Goal: Task Accomplishment & Management: Manage account settings

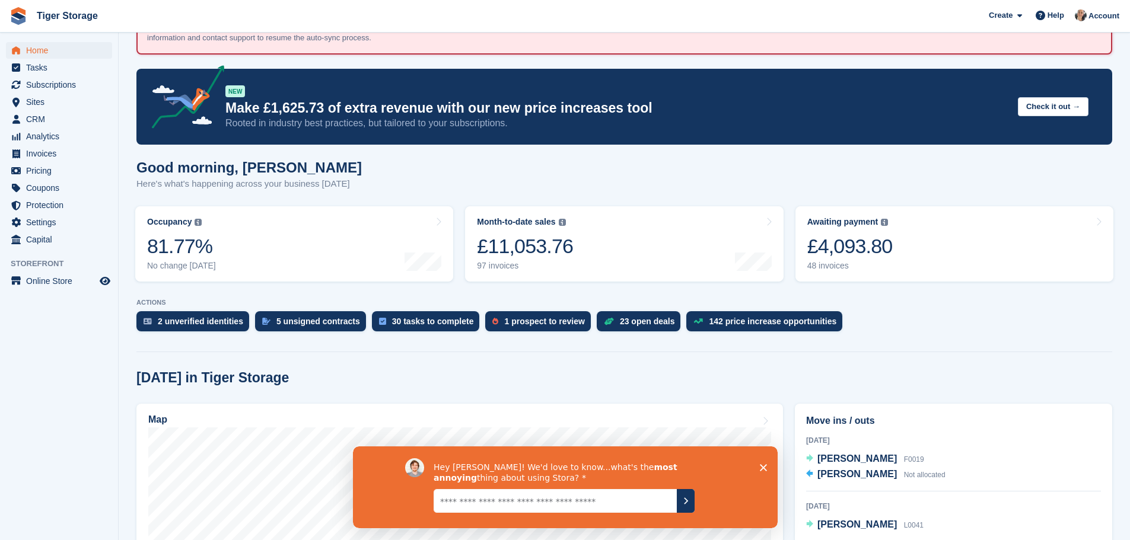
scroll to position [237, 0]
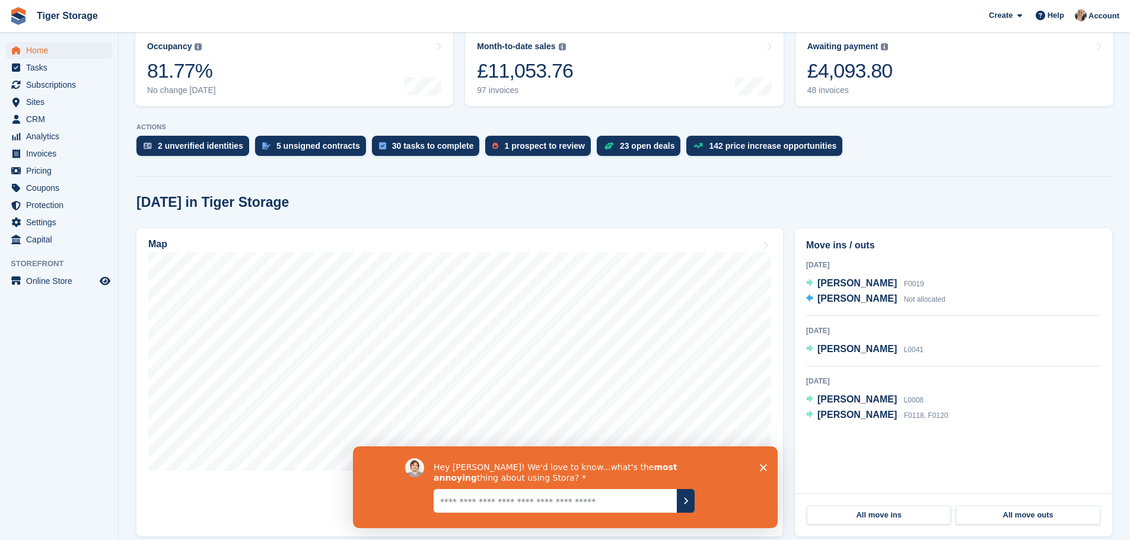
click at [760, 465] on polygon "Close survey" at bounding box center [762, 467] width 7 height 7
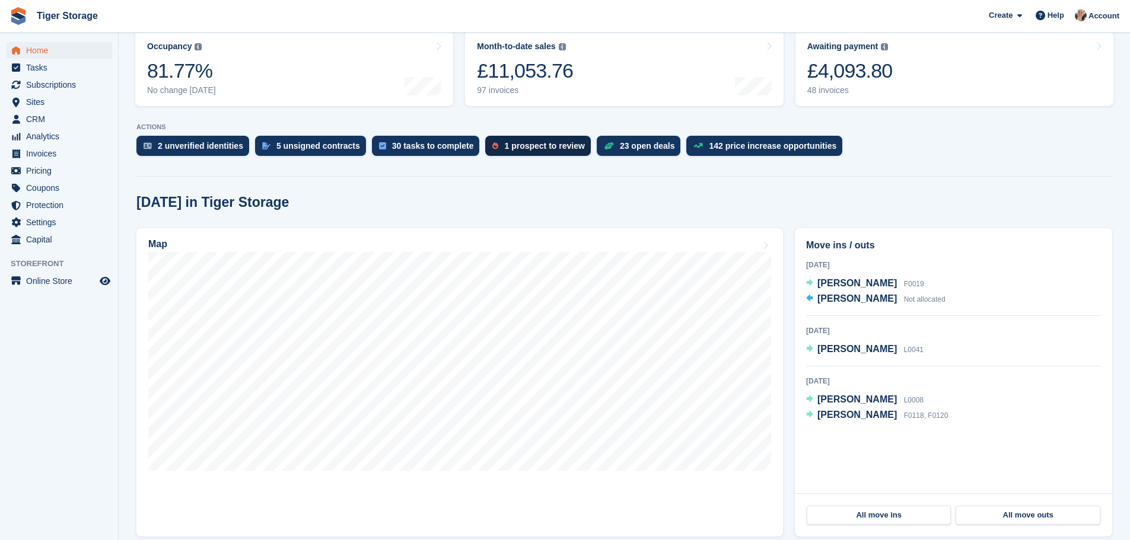
click at [530, 148] on div "1 prospect to review" at bounding box center [544, 145] width 80 height 9
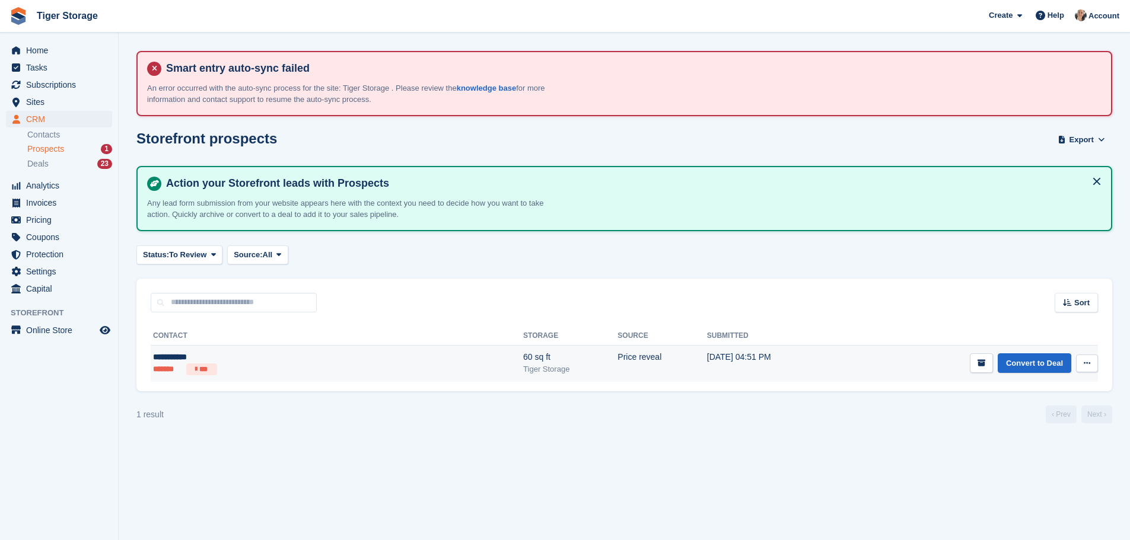
click at [523, 361] on div "60 sq ft" at bounding box center [570, 357] width 94 height 12
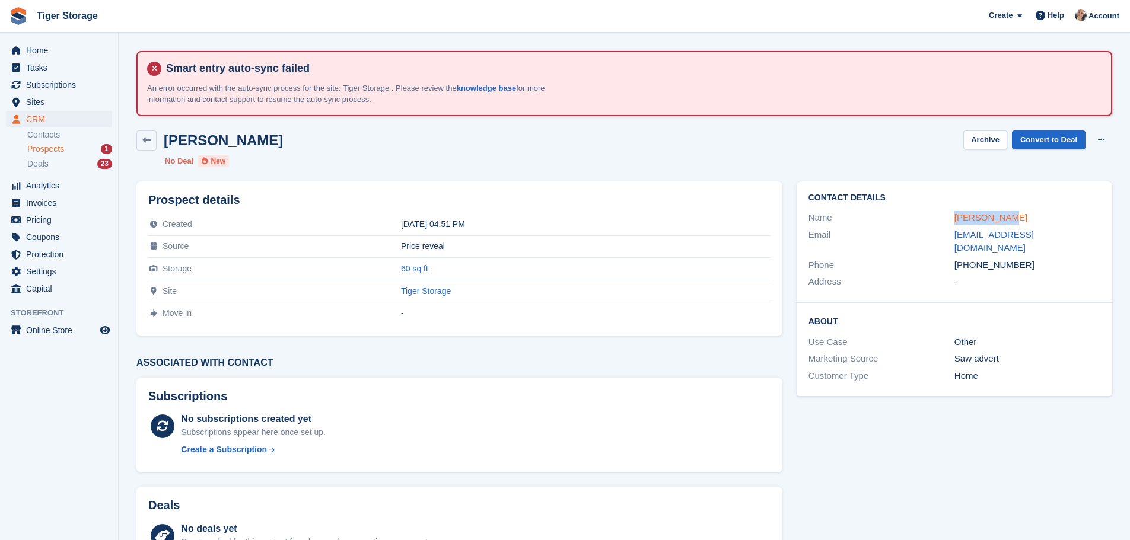
drag, startPoint x: 957, startPoint y: 218, endPoint x: 983, endPoint y: 214, distance: 25.8
click at [1015, 215] on div "Name Kiera Burch" at bounding box center [954, 217] width 292 height 17
copy div "Kiera Burch"
drag, startPoint x: 968, startPoint y: 253, endPoint x: 1034, endPoint y: 253, distance: 65.2
click at [1034, 259] on div "+447908630033" at bounding box center [1027, 266] width 146 height 14
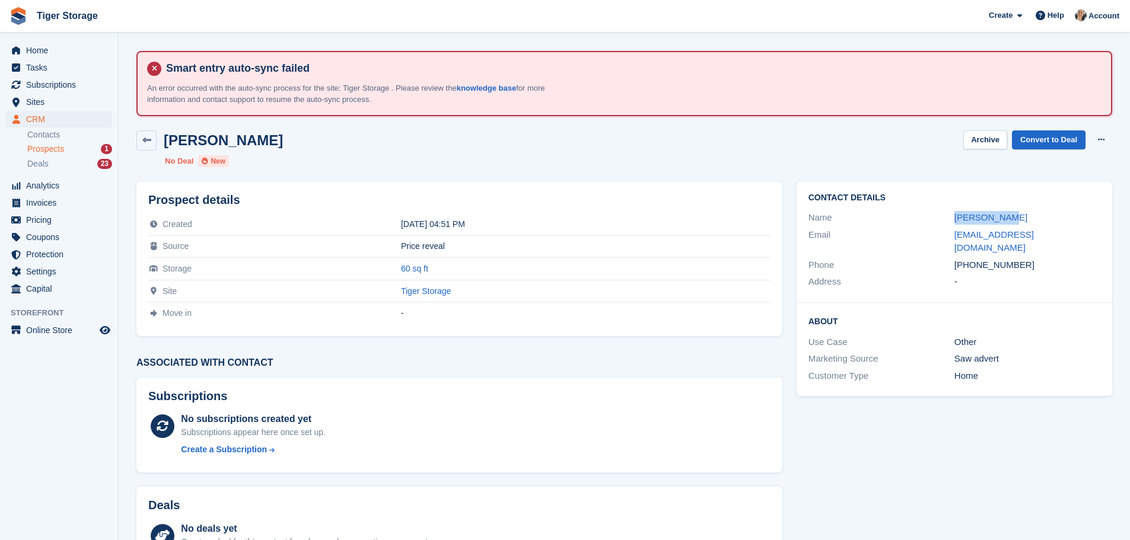
copy div "7908630033"
drag, startPoint x: 950, startPoint y: 236, endPoint x: 1080, endPoint y: 235, distance: 130.5
click at [1080, 235] on div "Email kiera.burc@live.co.uk" at bounding box center [954, 242] width 292 height 30
copy div "kiera.burc@live.co.uk"
click at [56, 151] on span "Prospects" at bounding box center [45, 149] width 37 height 11
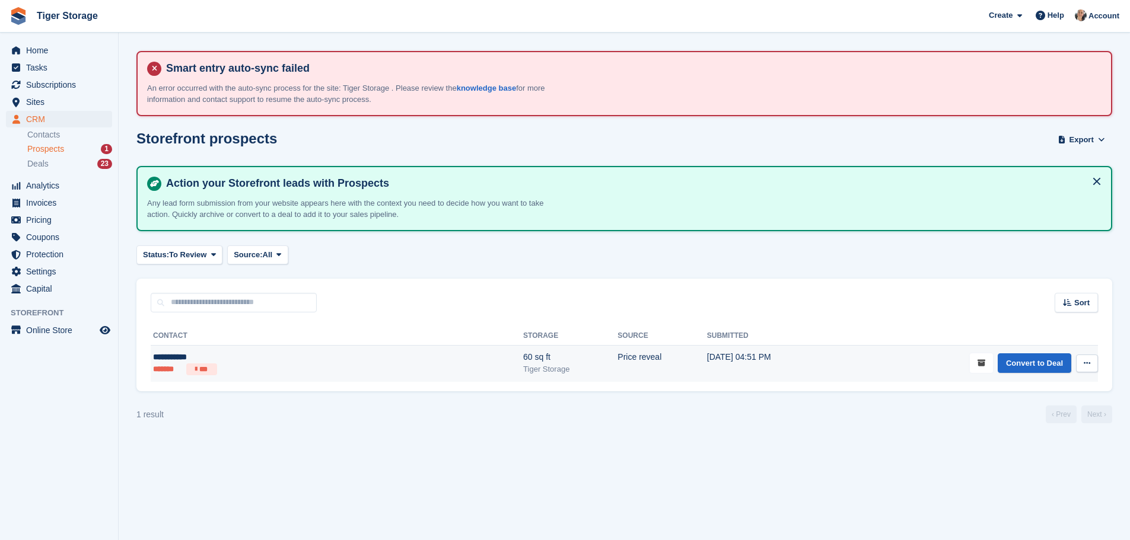
click at [993, 361] on button "submit" at bounding box center [981, 363] width 23 height 20
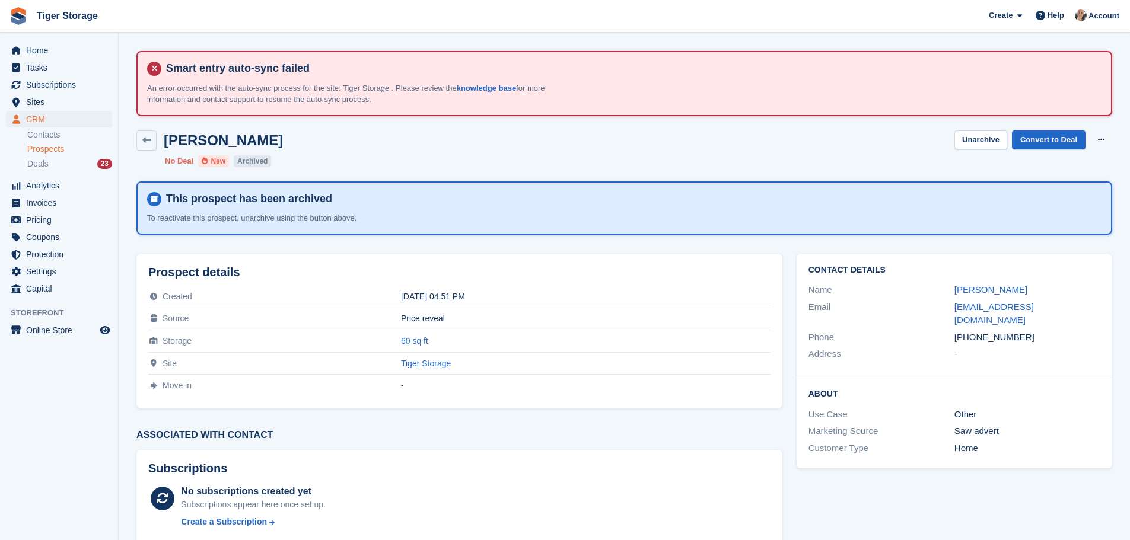
click at [155, 204] on icon at bounding box center [154, 199] width 14 height 14
click at [991, 143] on button "Unarchive" at bounding box center [980, 140] width 53 height 20
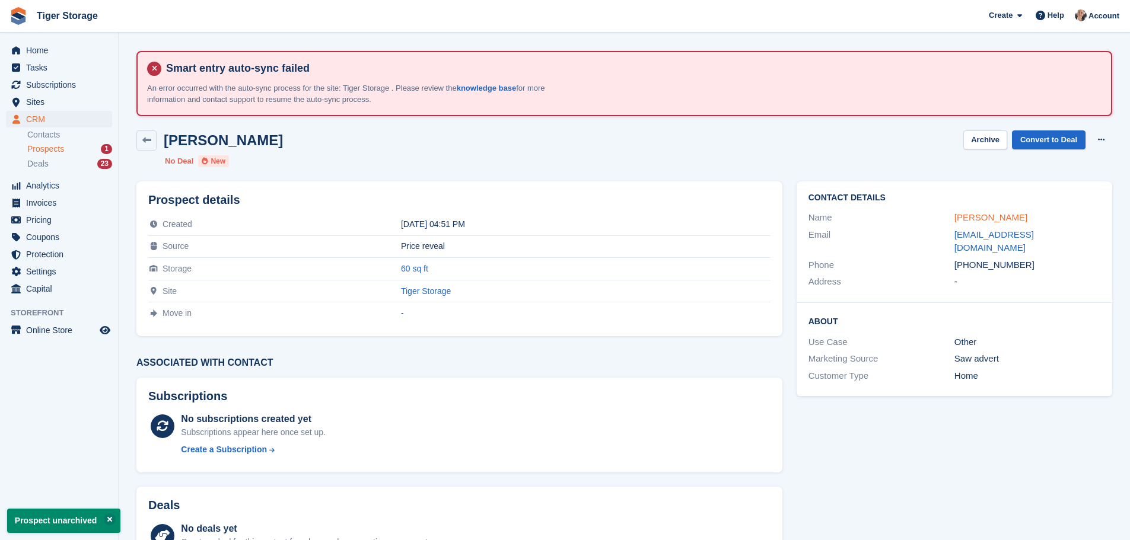
click at [961, 217] on link "Kiera Burch" at bounding box center [990, 217] width 73 height 10
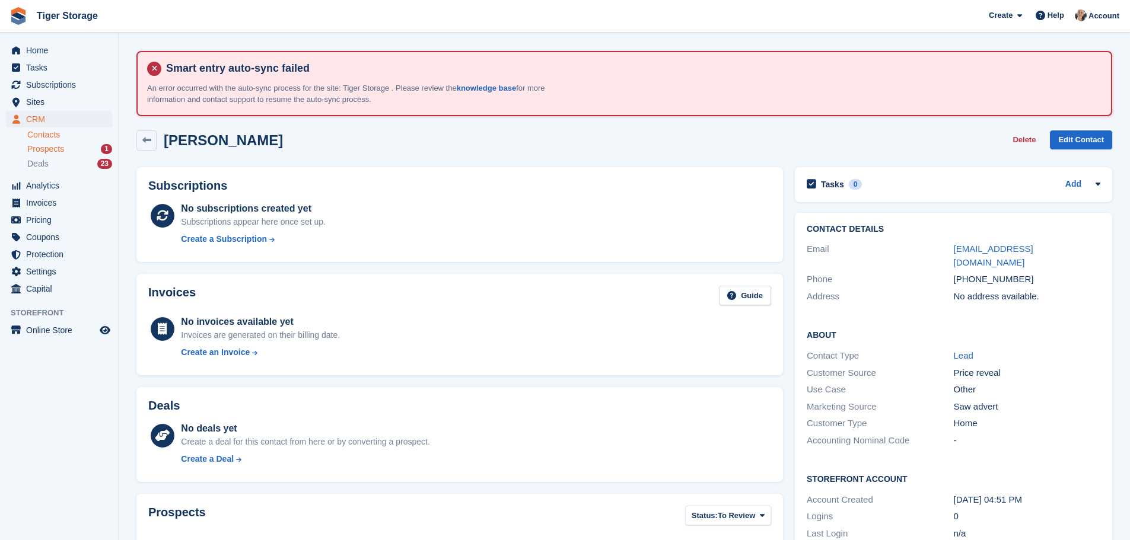
click at [63, 147] on span "Prospects" at bounding box center [45, 149] width 37 height 11
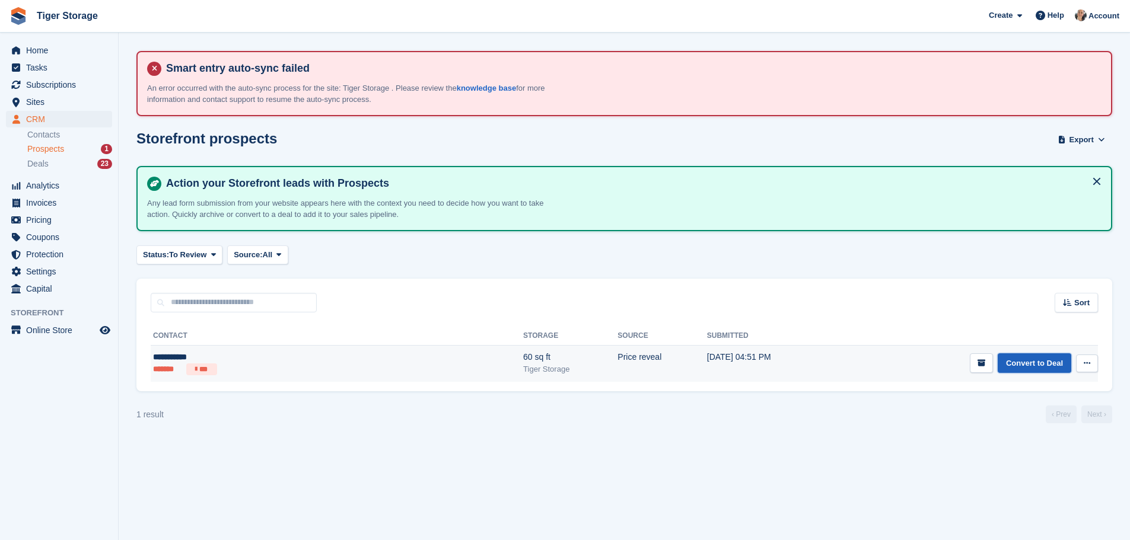
click at [1020, 362] on link "Convert to Deal" at bounding box center [1034, 363] width 74 height 20
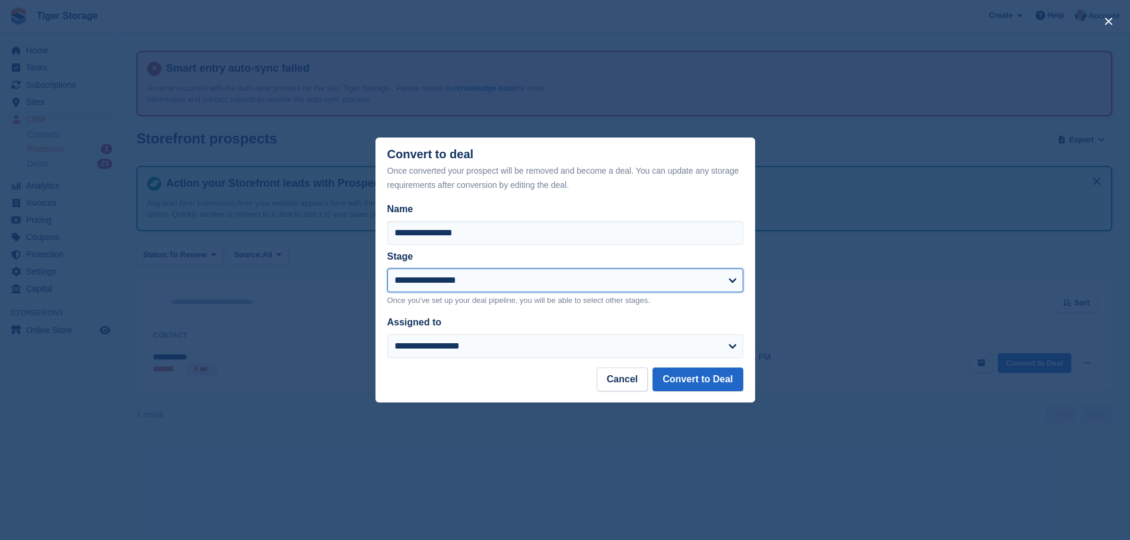
click at [441, 280] on select "**********" at bounding box center [565, 281] width 356 height 24
select select "****"
click at [387, 269] on select "**********" at bounding box center [565, 281] width 356 height 24
click at [673, 381] on button "Convert to Deal" at bounding box center [697, 380] width 90 height 24
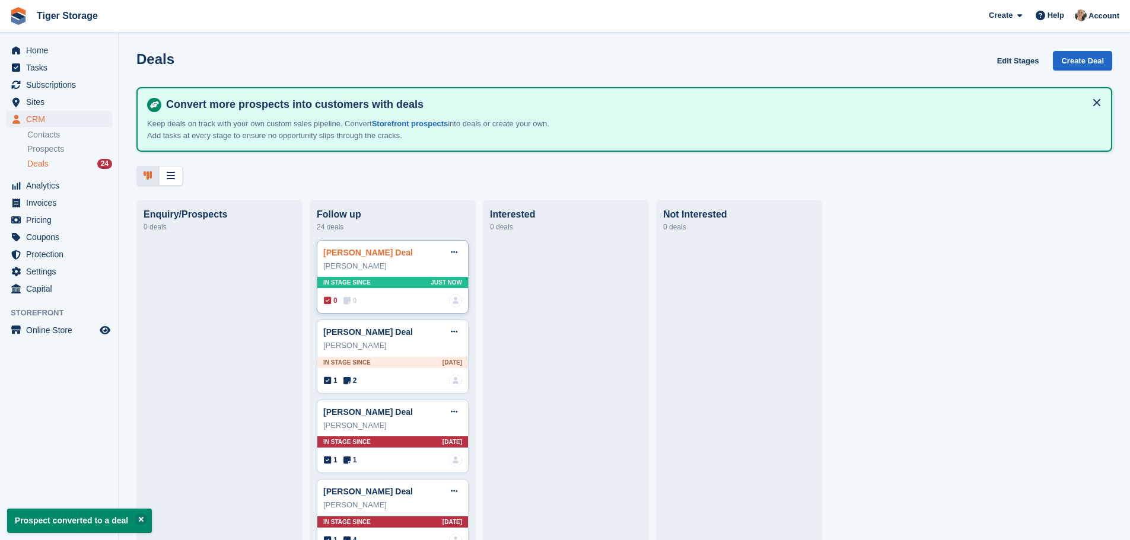
click at [371, 257] on link "Kiera Burch Deal" at bounding box center [368, 252] width 90 height 9
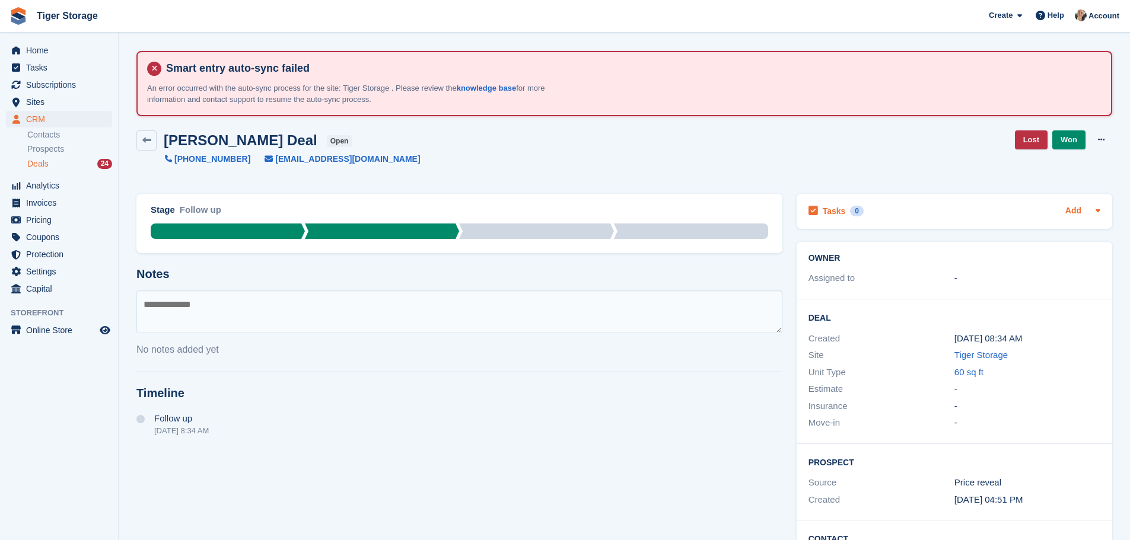
click at [1072, 212] on link "Add" at bounding box center [1073, 212] width 16 height 14
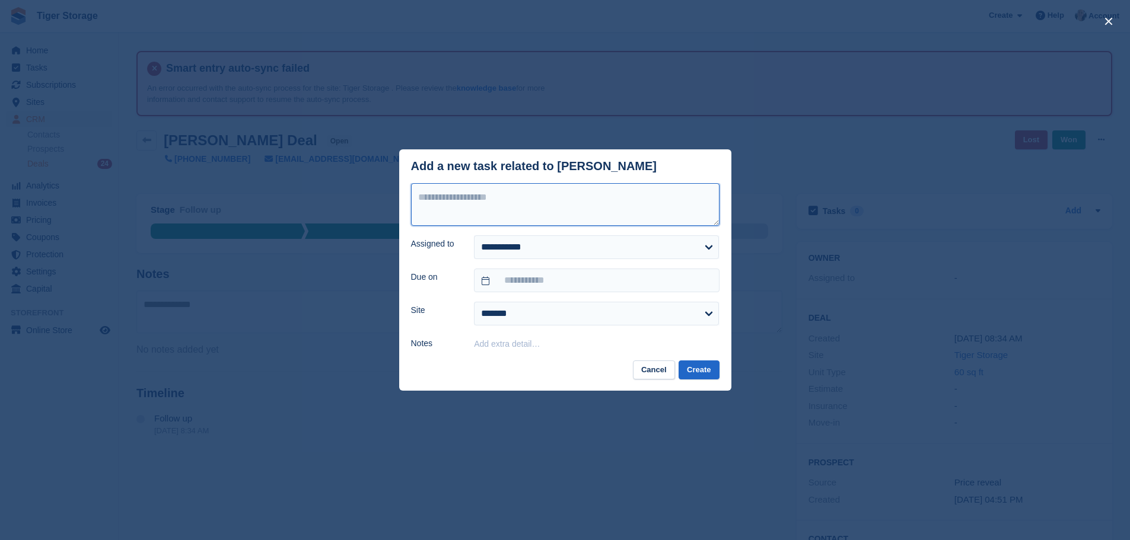
click at [500, 205] on textarea at bounding box center [565, 204] width 308 height 43
type textarea "*"
type textarea "**********"
click at [527, 285] on input "text" at bounding box center [596, 281] width 245 height 24
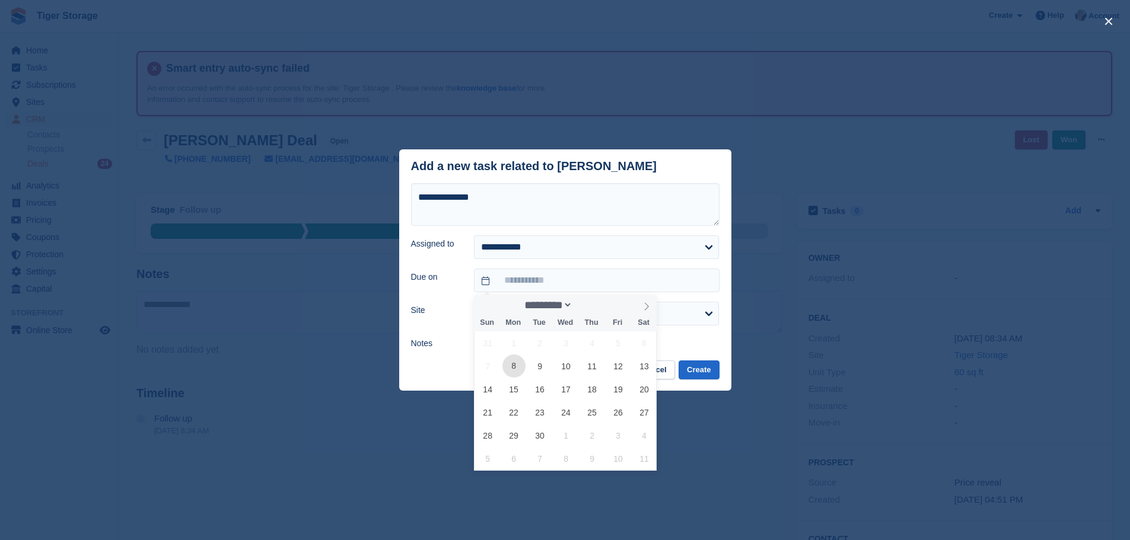
click at [518, 369] on span "8" at bounding box center [513, 366] width 23 height 23
type input "**********"
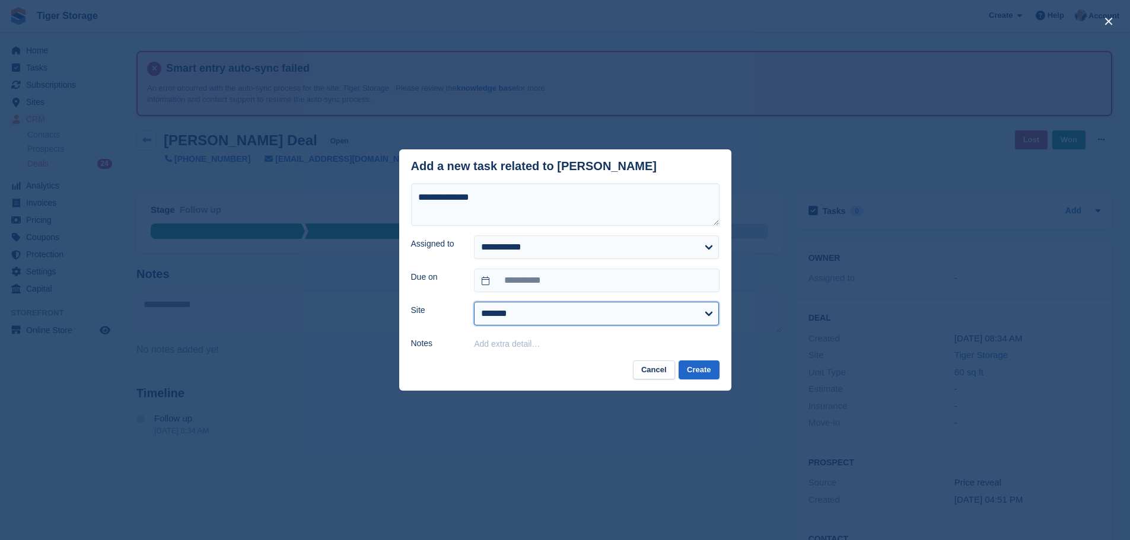
click at [567, 322] on select "**********" at bounding box center [596, 314] width 245 height 24
select select "****"
click at [474, 302] on select "**********" at bounding box center [596, 314] width 245 height 24
click at [700, 378] on button "Create" at bounding box center [698, 371] width 40 height 20
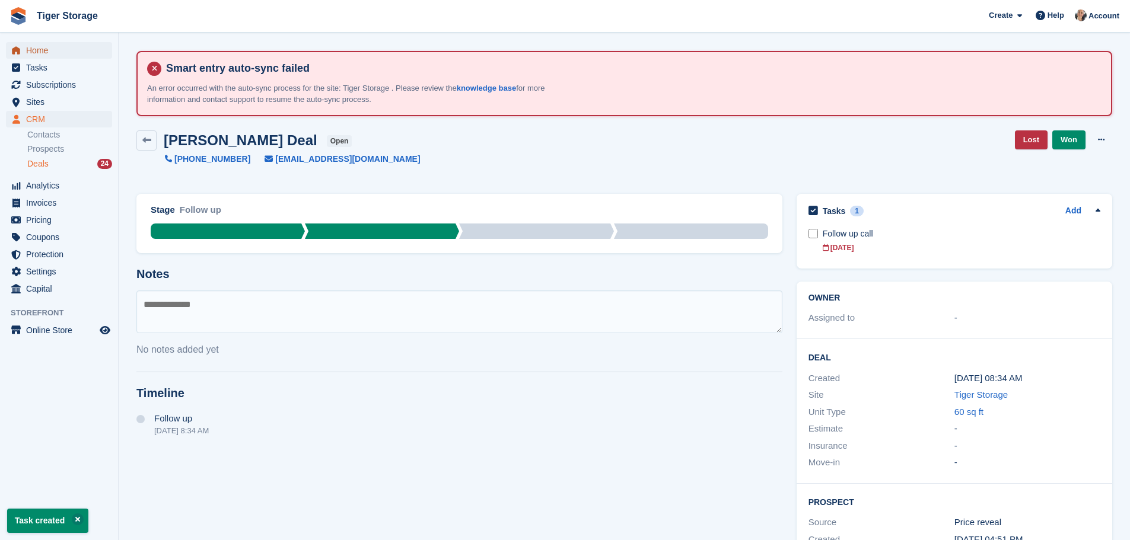
click at [40, 50] on span "Home" at bounding box center [61, 50] width 71 height 17
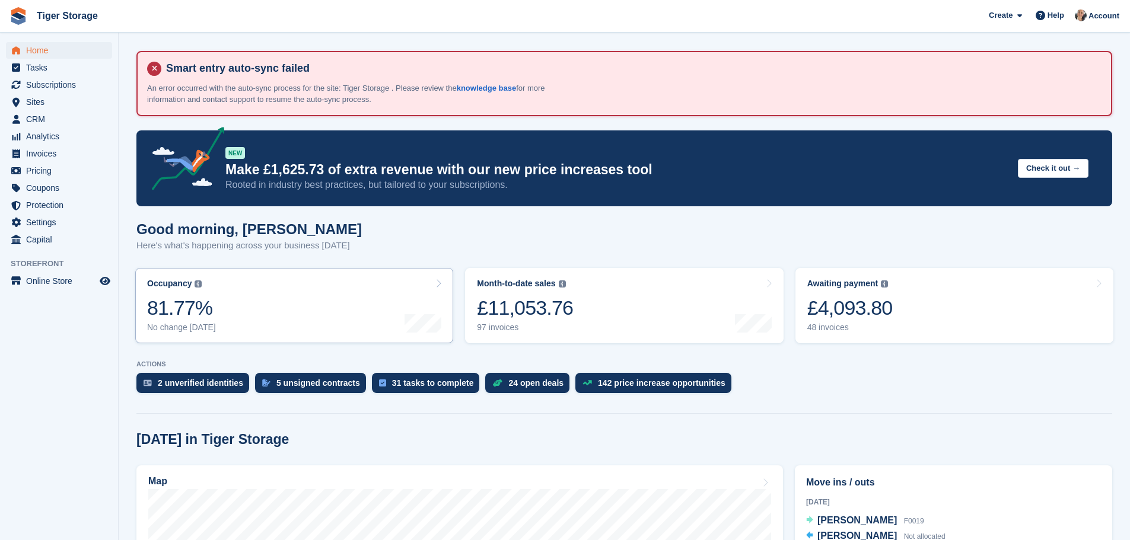
click at [311, 314] on link "Occupancy The percentage of all currently allocated units in terms of area. Inc…" at bounding box center [294, 305] width 318 height 75
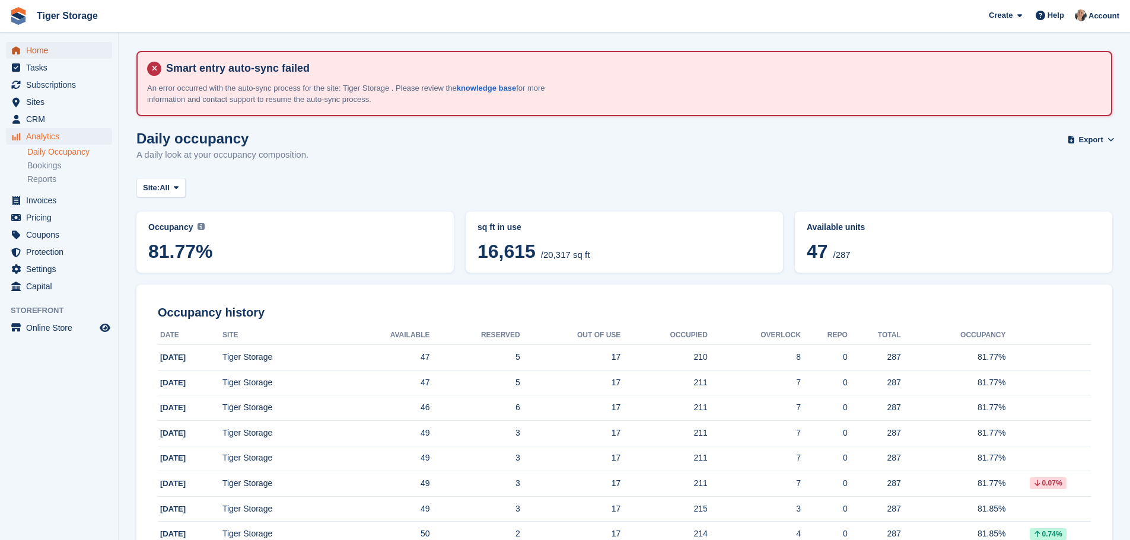
click at [73, 47] on span "Home" at bounding box center [61, 50] width 71 height 17
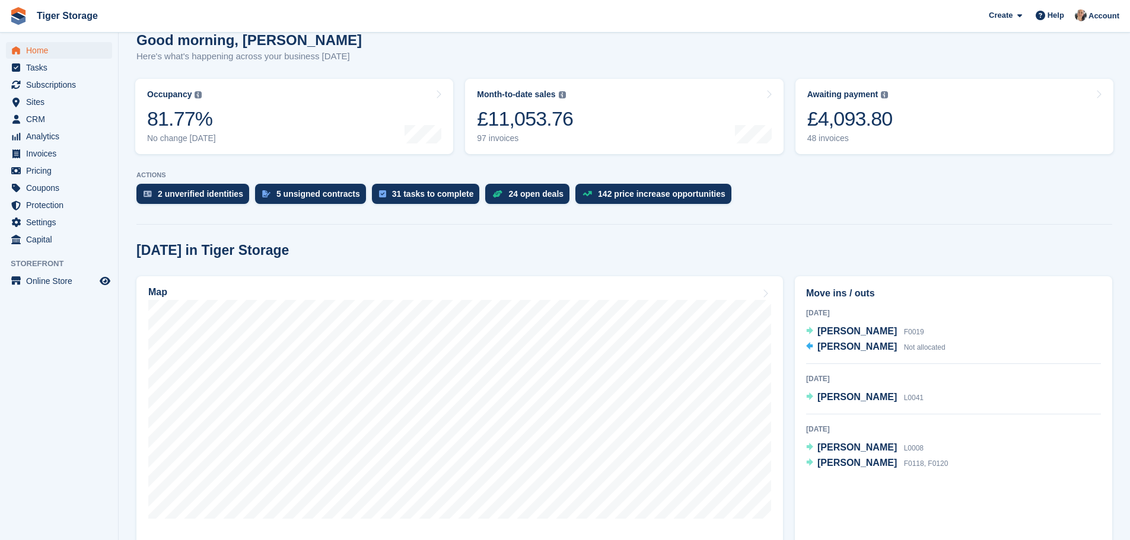
scroll to position [237, 0]
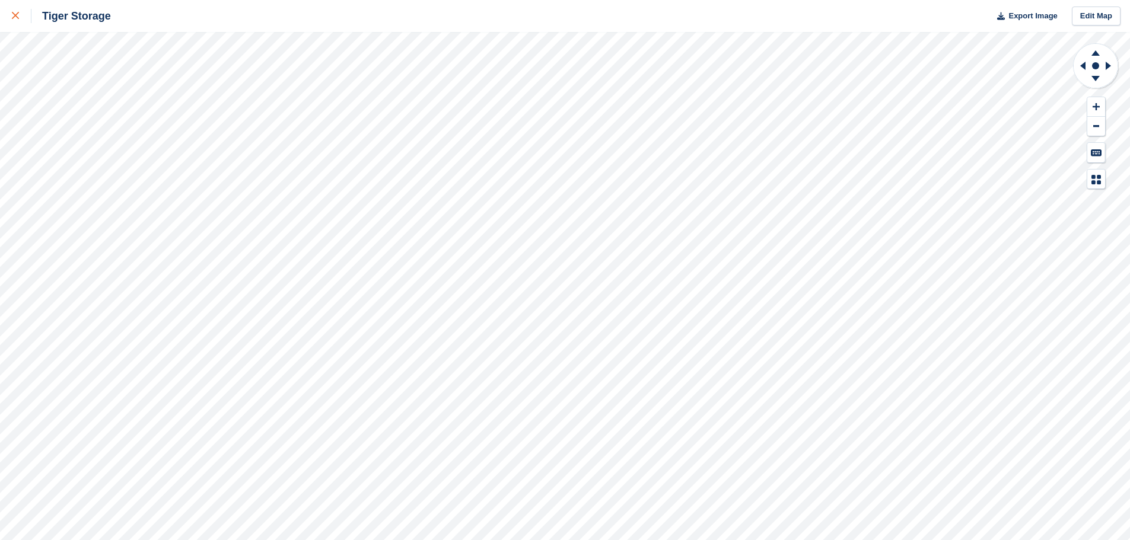
click at [15, 18] on icon at bounding box center [15, 15] width 7 height 7
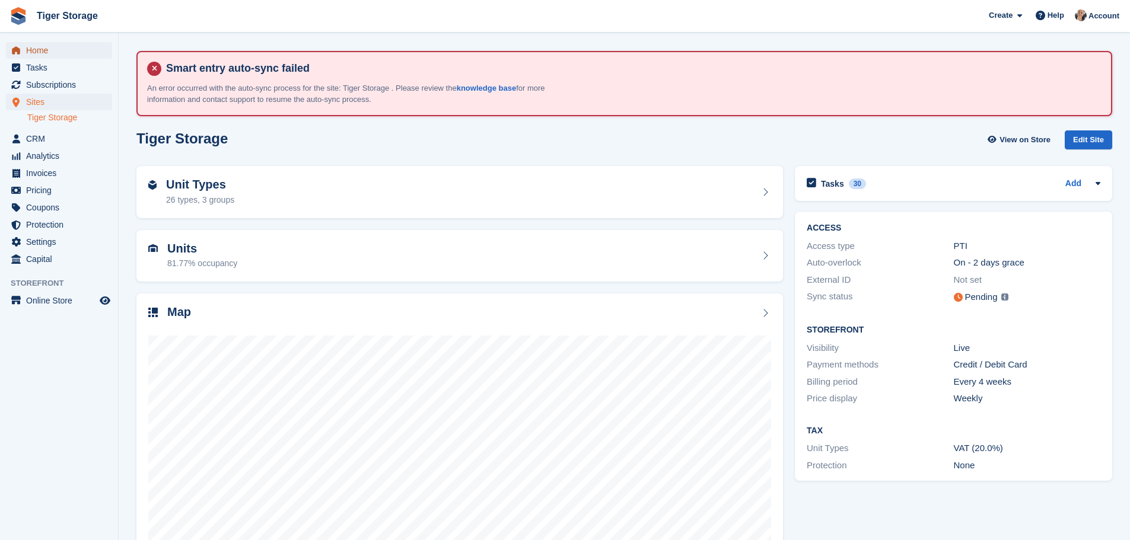
click at [76, 54] on span "Home" at bounding box center [61, 50] width 71 height 17
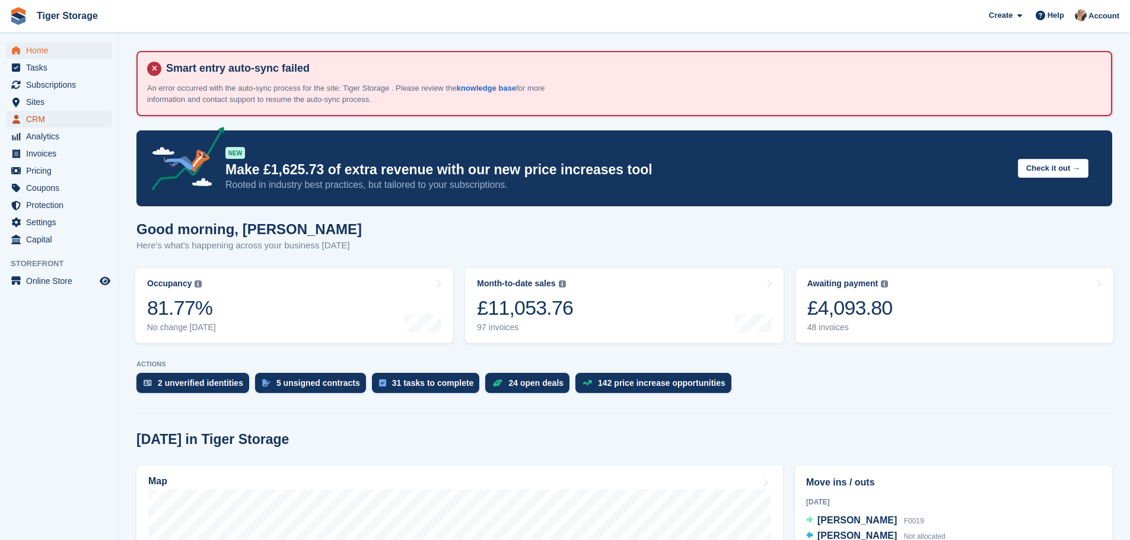
click at [56, 114] on span "CRM" at bounding box center [61, 119] width 71 height 17
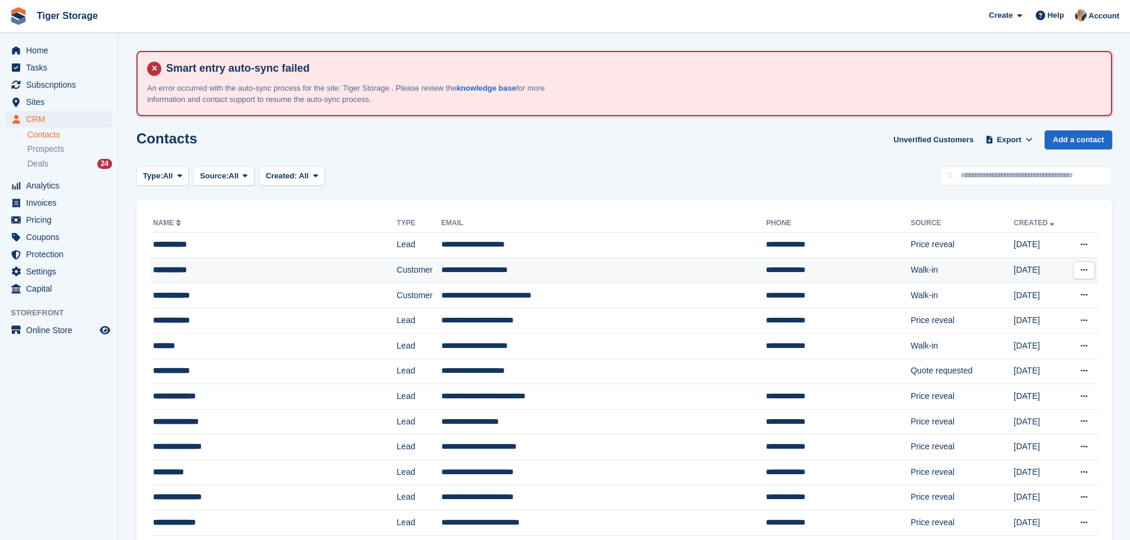
click at [290, 265] on div "**********" at bounding box center [251, 270] width 197 height 12
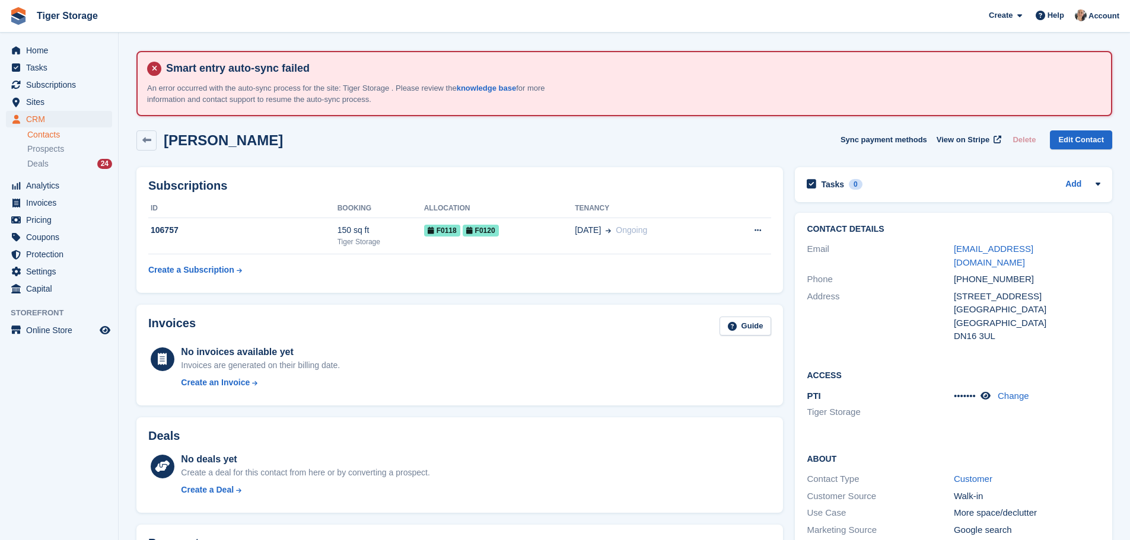
scroll to position [59, 0]
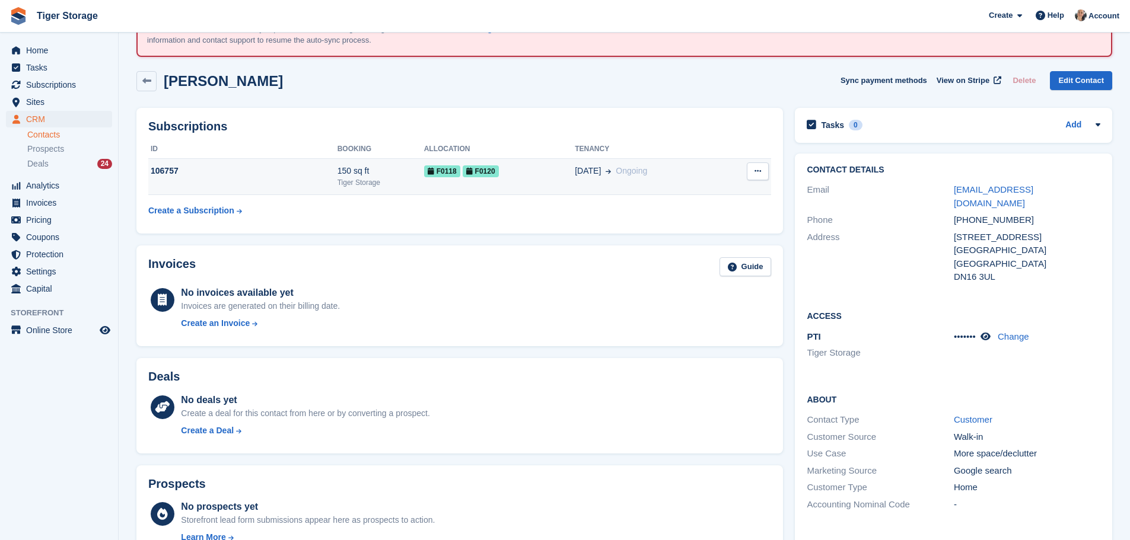
click at [545, 177] on div "F0118 F0120" at bounding box center [499, 171] width 151 height 12
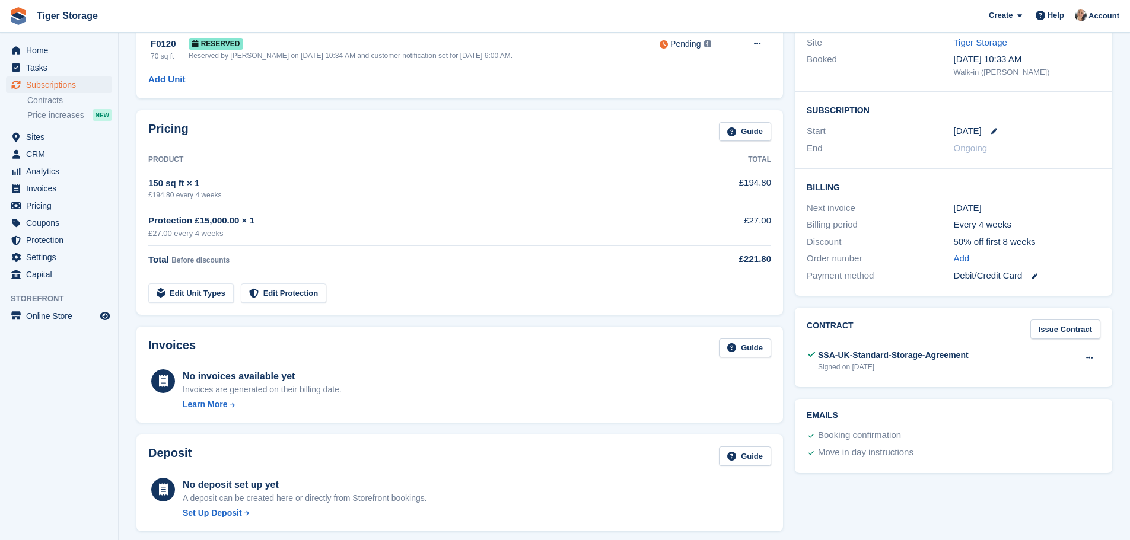
scroll to position [237, 0]
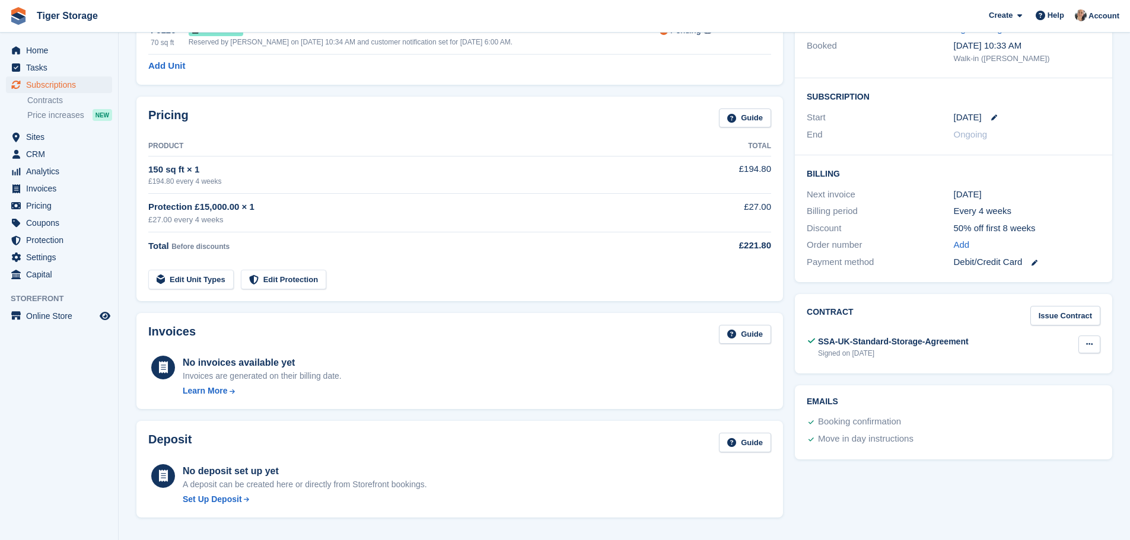
click at [1088, 349] on button at bounding box center [1089, 345] width 22 height 18
click at [1038, 381] on p "Download" at bounding box center [1042, 382] width 103 height 15
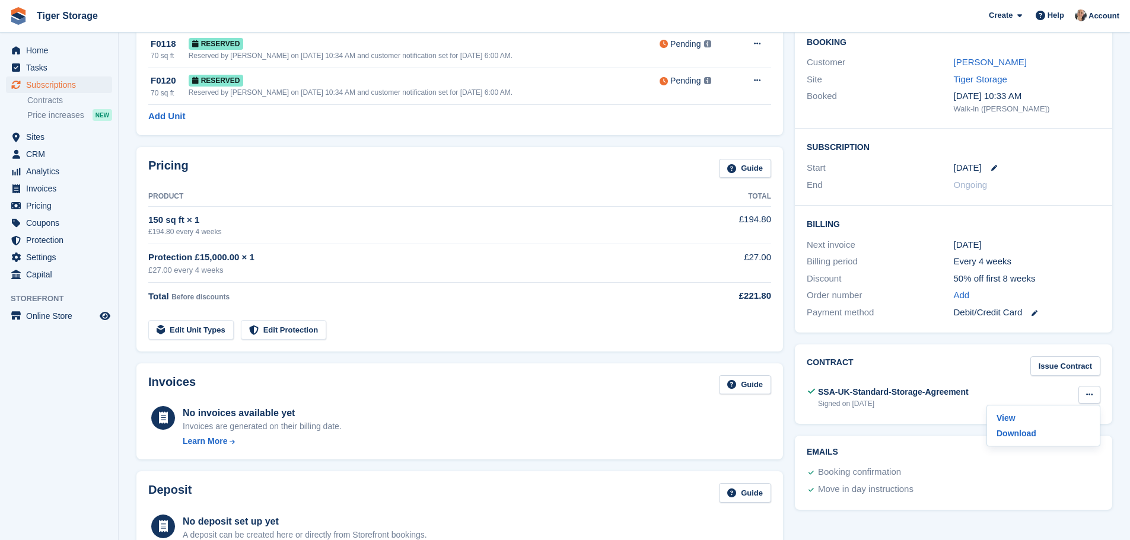
scroll to position [119, 0]
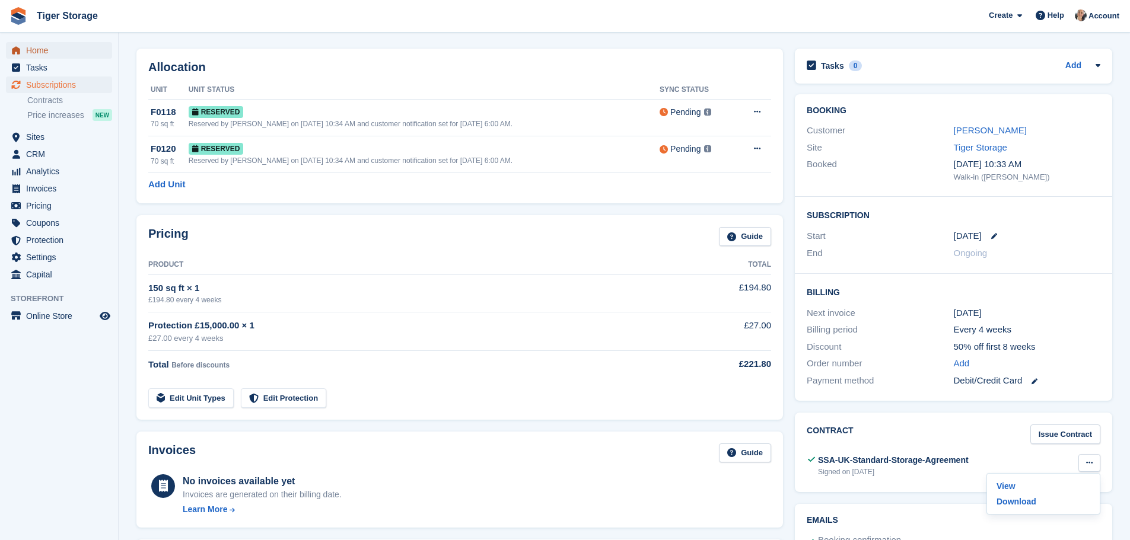
click at [34, 55] on span "Home" at bounding box center [61, 50] width 71 height 17
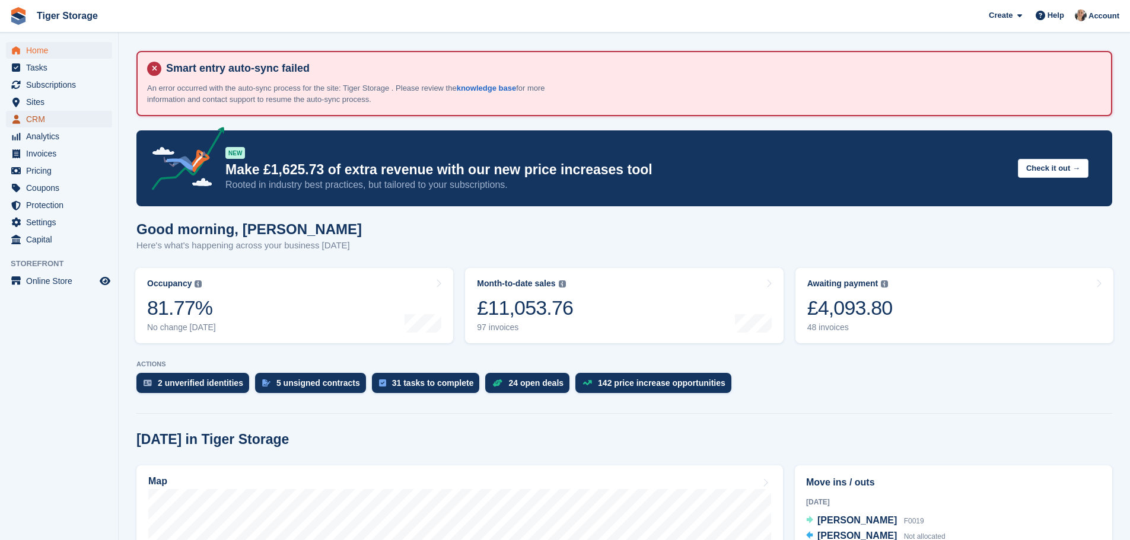
click at [41, 125] on span "CRM" at bounding box center [61, 119] width 71 height 17
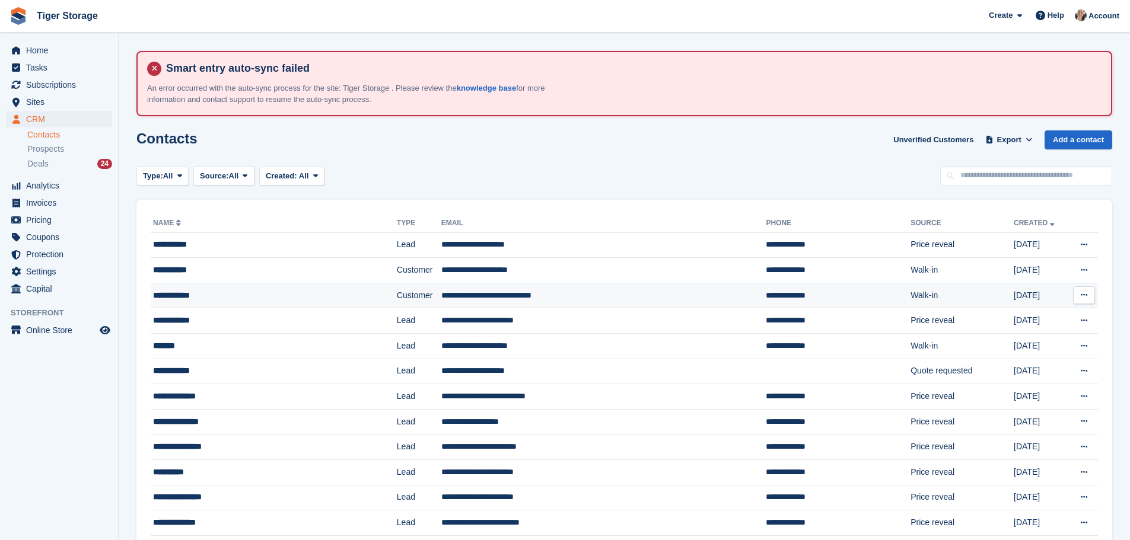
click at [324, 291] on div "**********" at bounding box center [251, 295] width 197 height 12
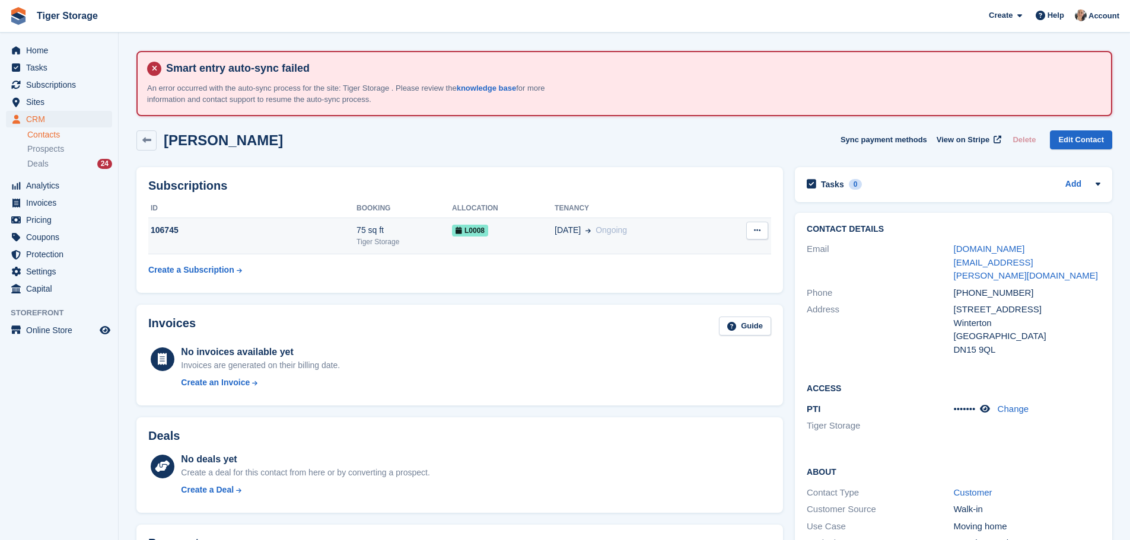
click at [649, 237] on td "[DATE] Ongoing" at bounding box center [634, 236] width 161 height 36
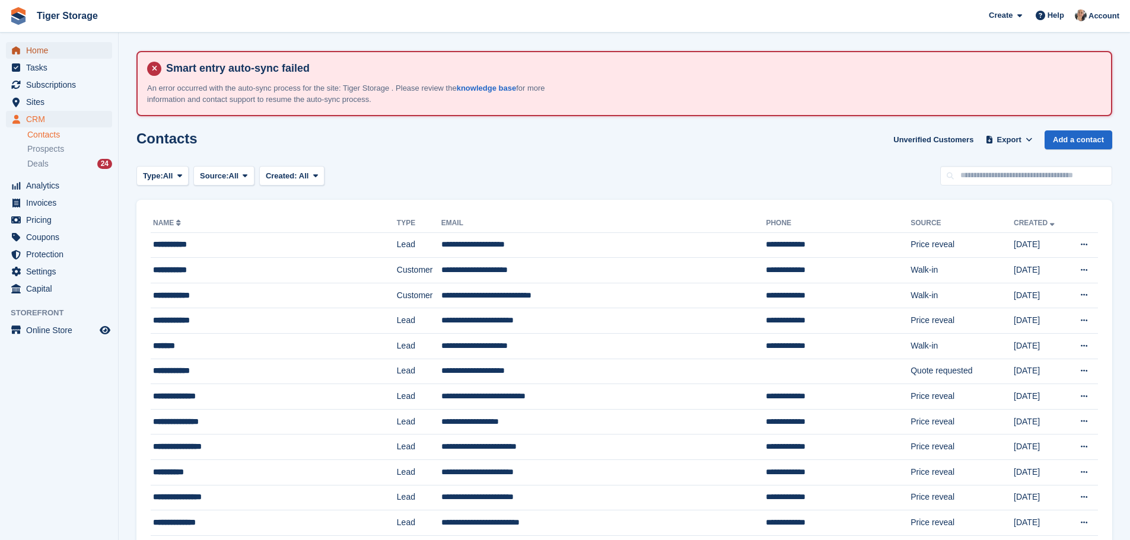
click at [32, 53] on span "Home" at bounding box center [61, 50] width 71 height 17
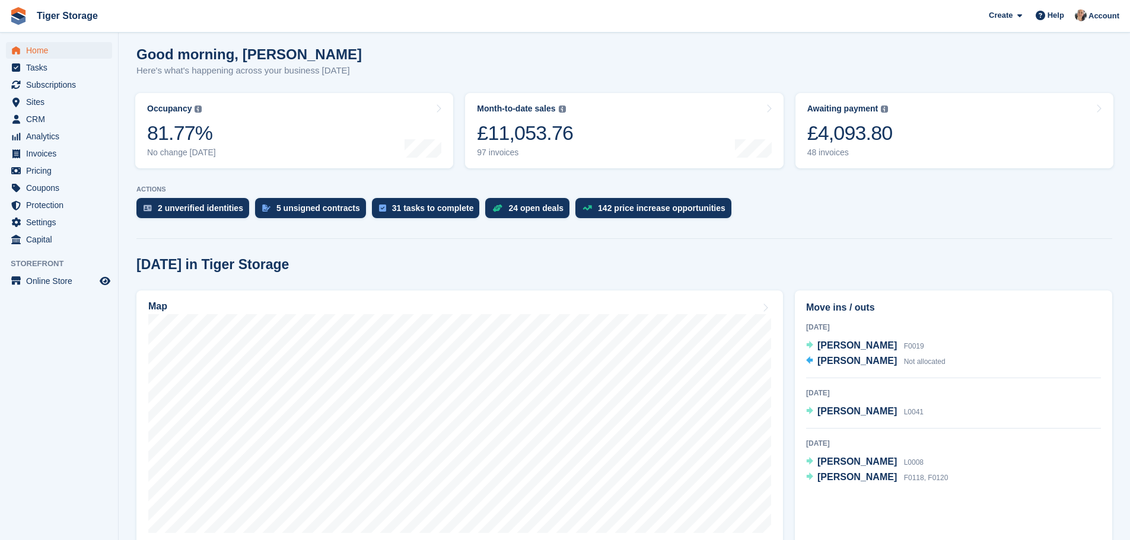
scroll to position [296, 0]
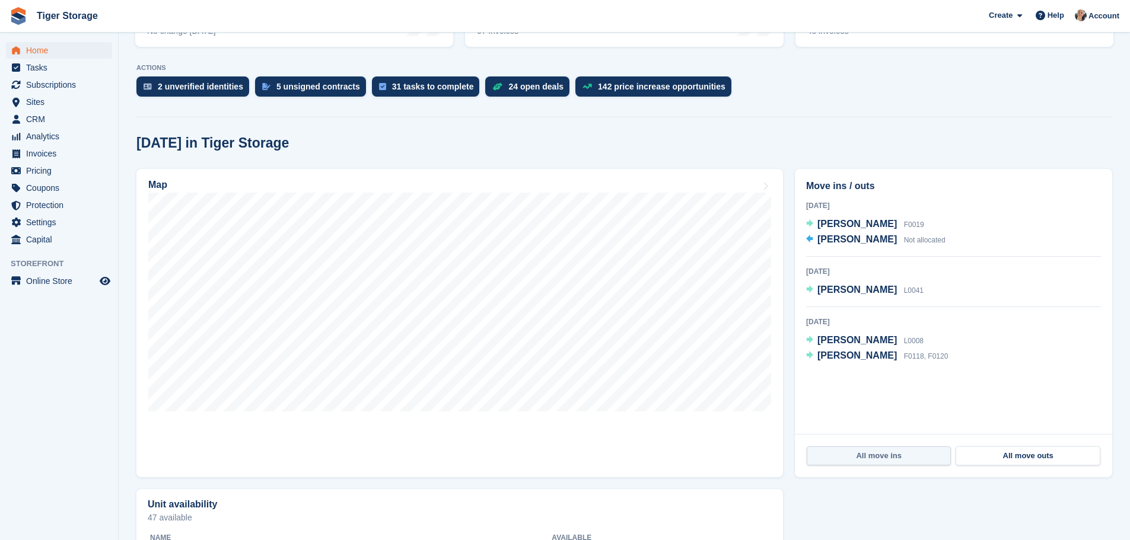
click at [891, 460] on link "All move ins" at bounding box center [878, 456] width 144 height 19
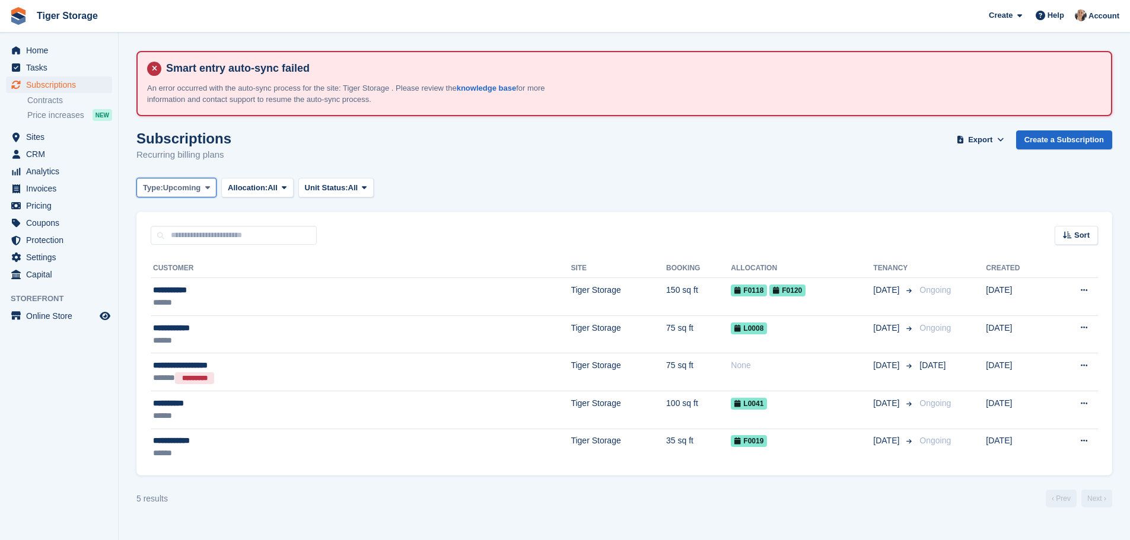
click at [203, 187] on span at bounding box center [207, 187] width 9 height 9
click at [169, 217] on link "All" at bounding box center [193, 215] width 103 height 21
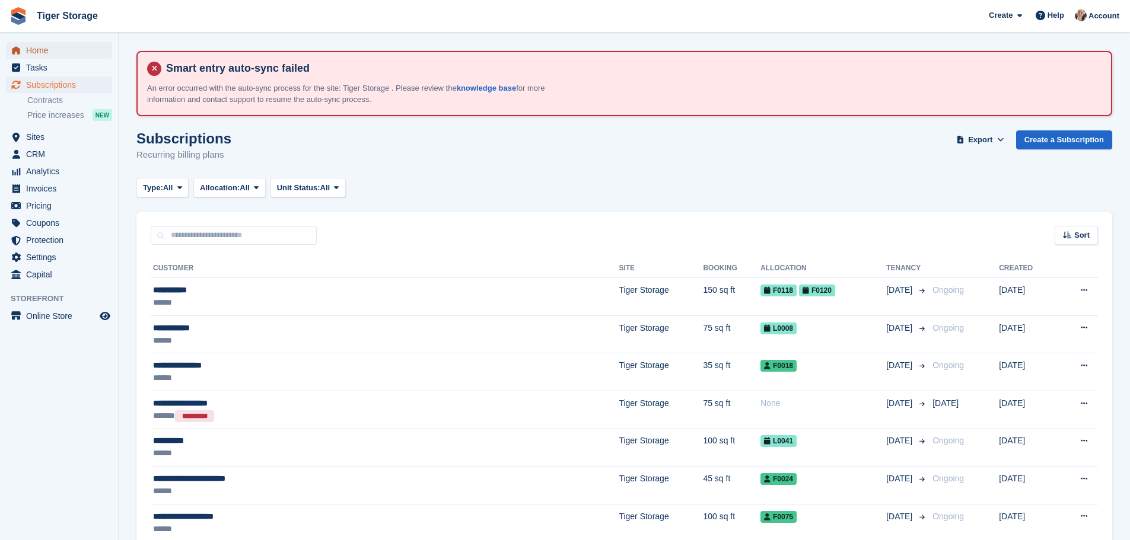
click at [60, 54] on span "Home" at bounding box center [61, 50] width 71 height 17
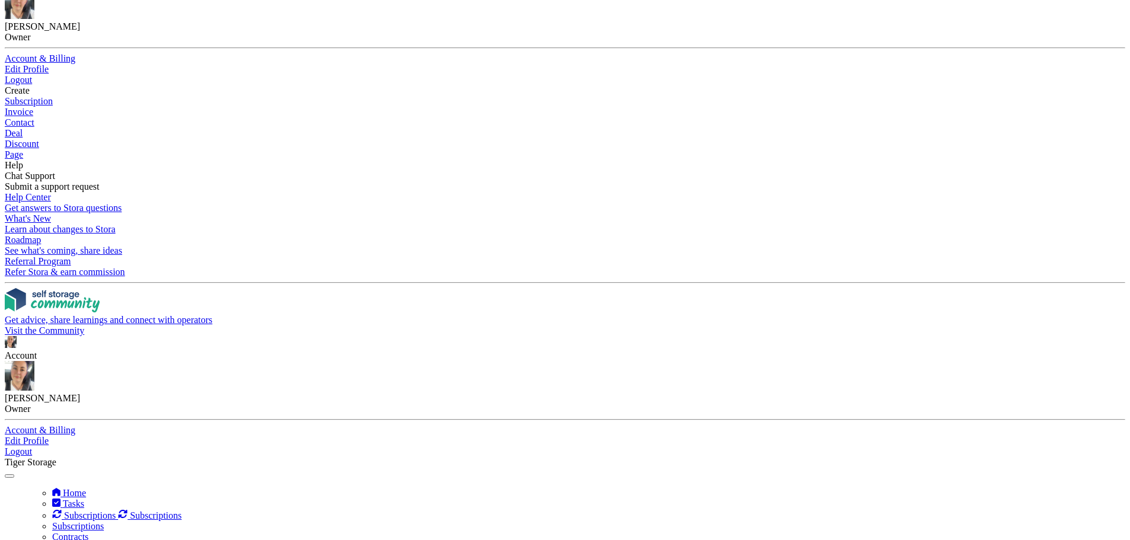
scroll to position [356, 0]
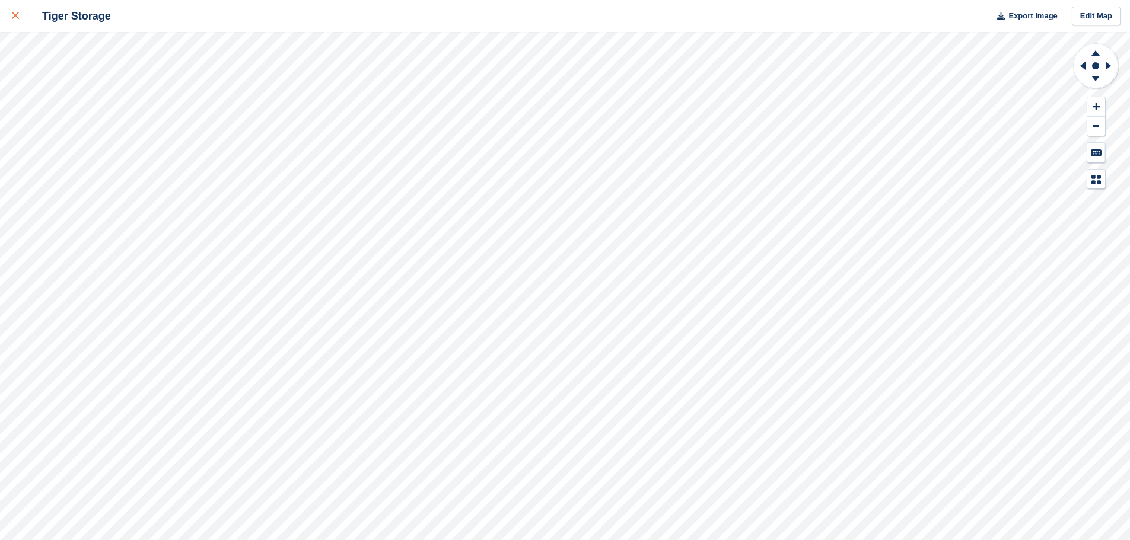
click at [9, 11] on link at bounding box center [15, 16] width 31 height 32
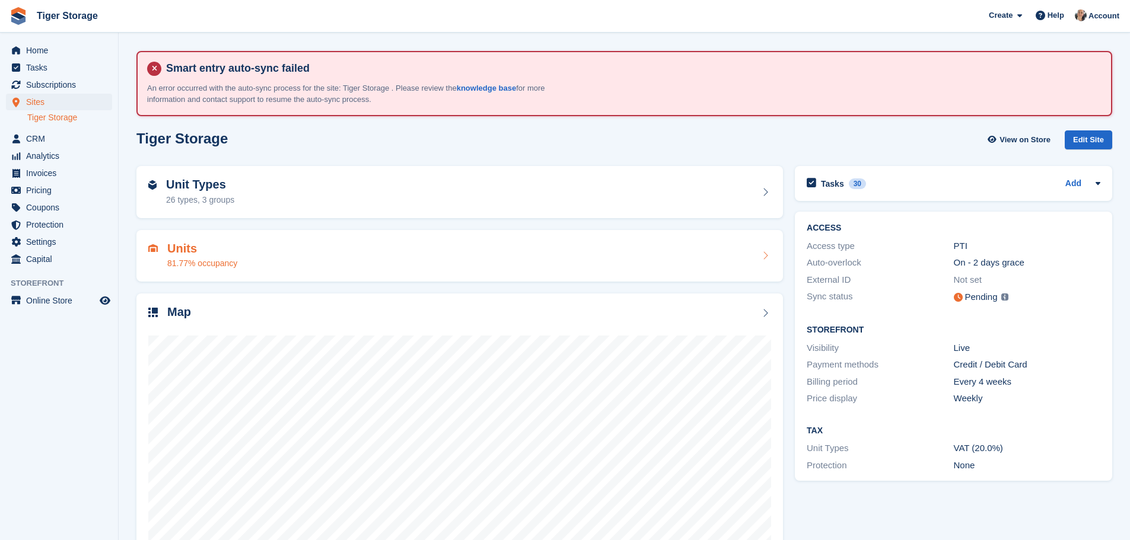
click at [250, 248] on div "Units 81.77% occupancy" at bounding box center [459, 256] width 623 height 28
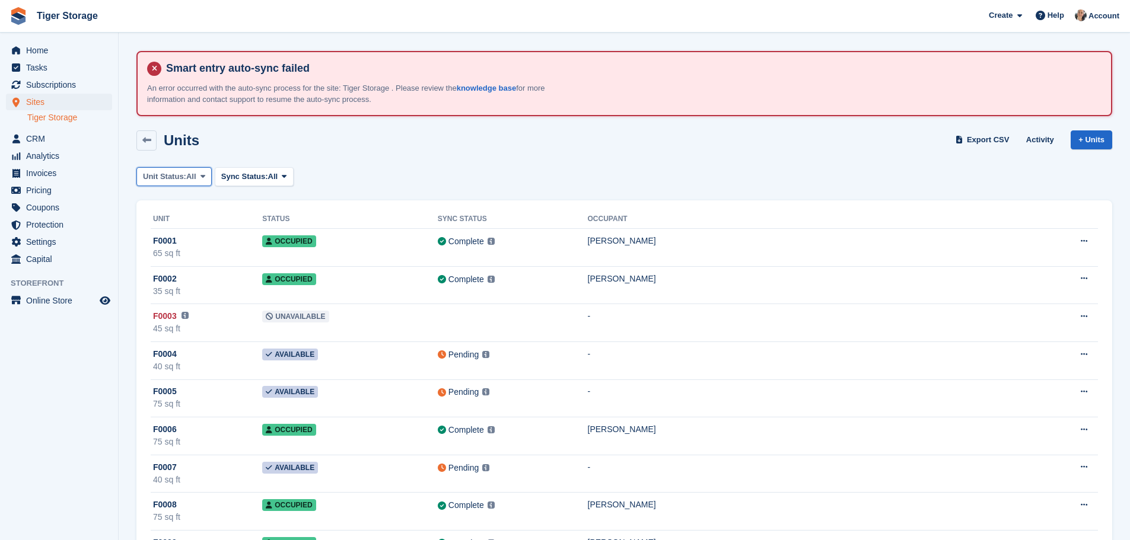
click at [202, 175] on icon at bounding box center [202, 177] width 5 height 8
click at [178, 222] on link "Available" at bounding box center [193, 225] width 103 height 21
